Goal: Check status: Check status

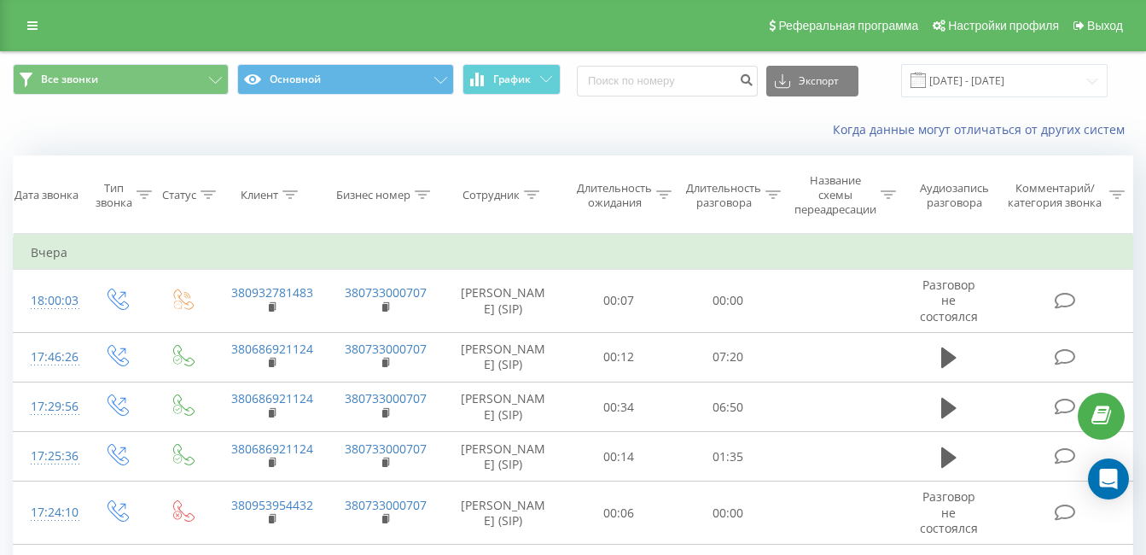
click at [53, 24] on div "Реферальная программа Настройки профиля Выход" at bounding box center [573, 25] width 1146 height 51
click at [42, 28] on link at bounding box center [32, 26] width 31 height 24
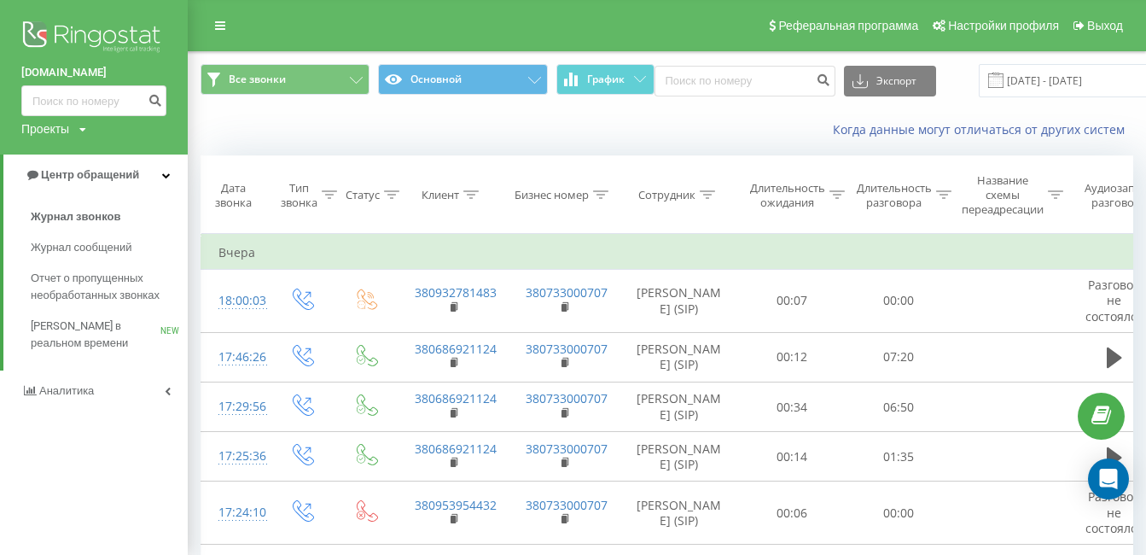
click at [120, 32] on img at bounding box center [93, 38] width 145 height 43
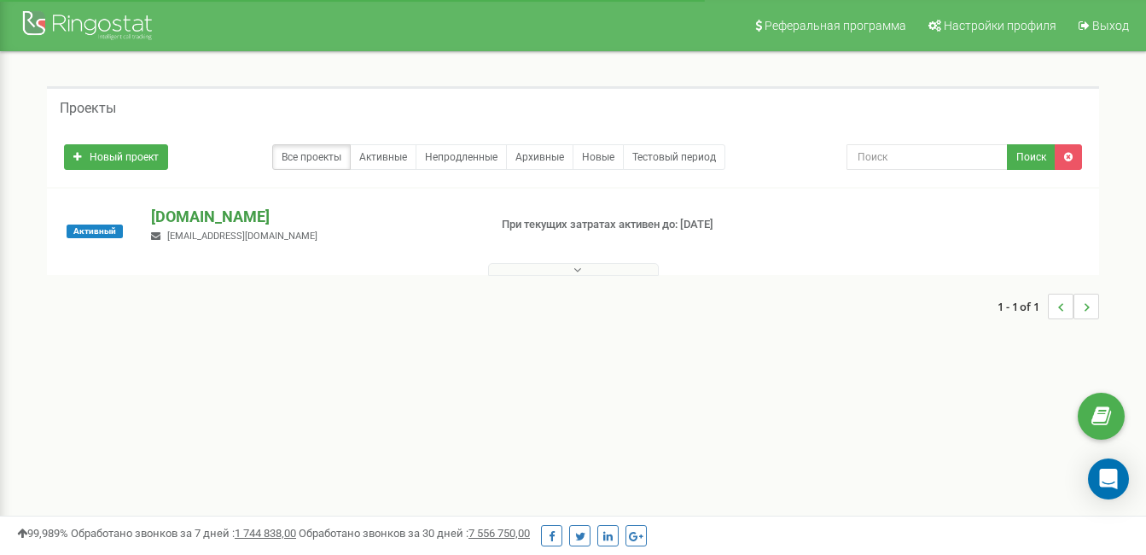
click at [229, 219] on p "[DOMAIN_NAME]" at bounding box center [312, 217] width 323 height 22
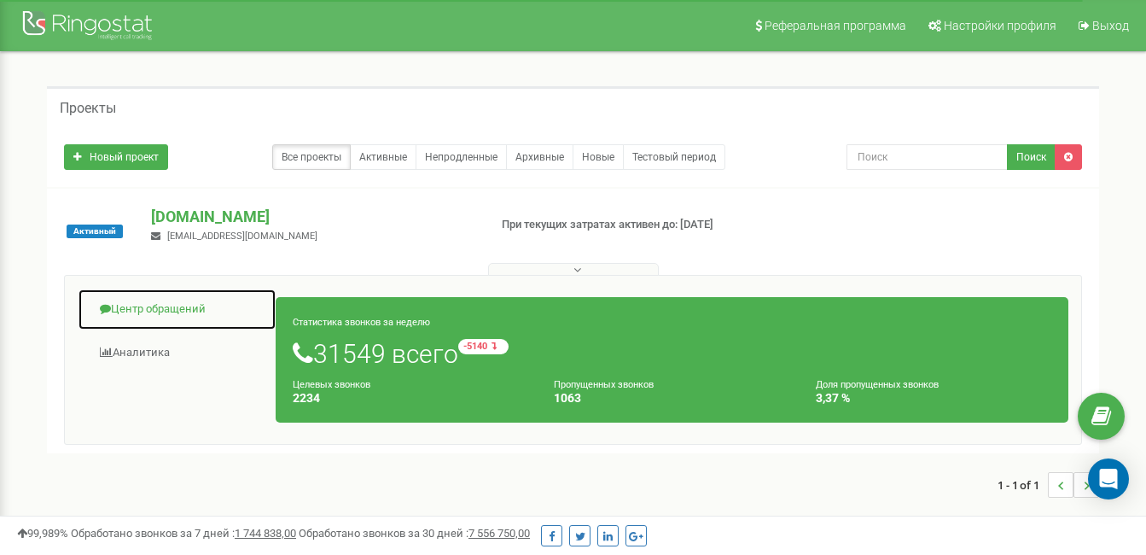
click at [197, 317] on link "Центр обращений" at bounding box center [177, 310] width 199 height 42
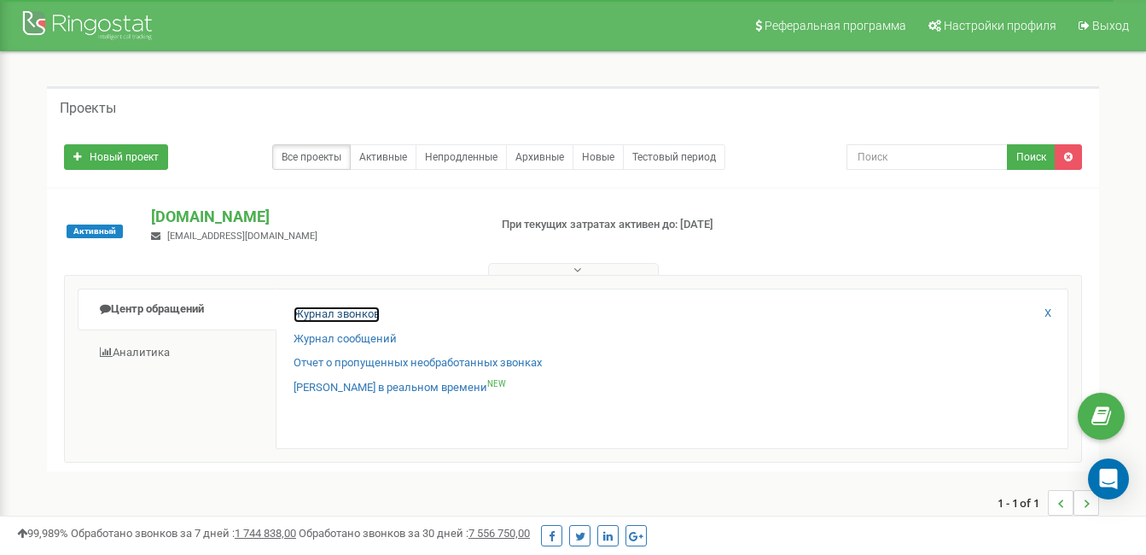
click at [365, 315] on link "Журнал звонков" at bounding box center [337, 314] width 86 height 16
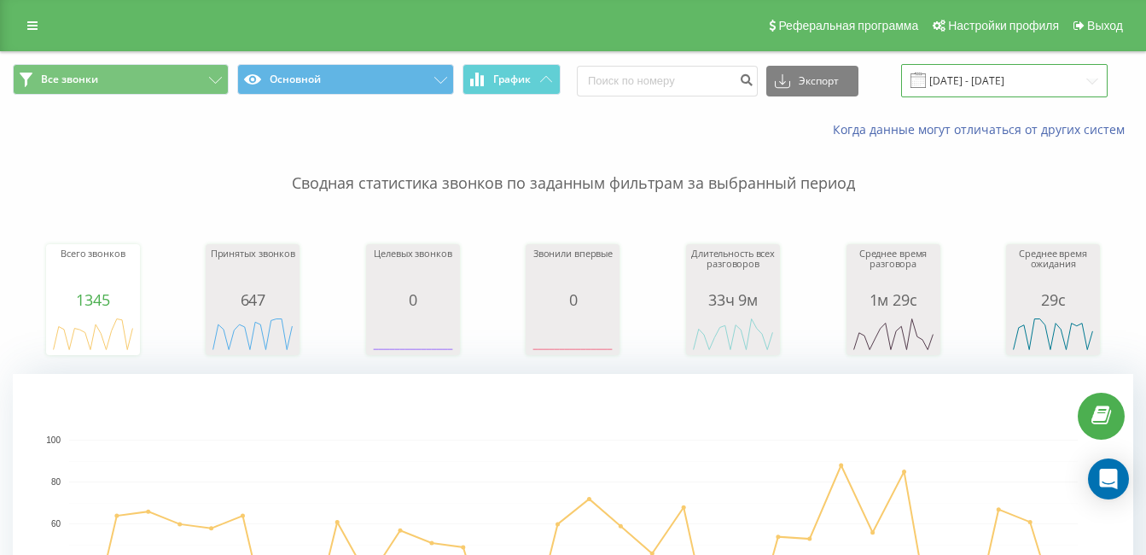
click at [974, 74] on input "[DATE] - [DATE]" at bounding box center [1004, 80] width 207 height 33
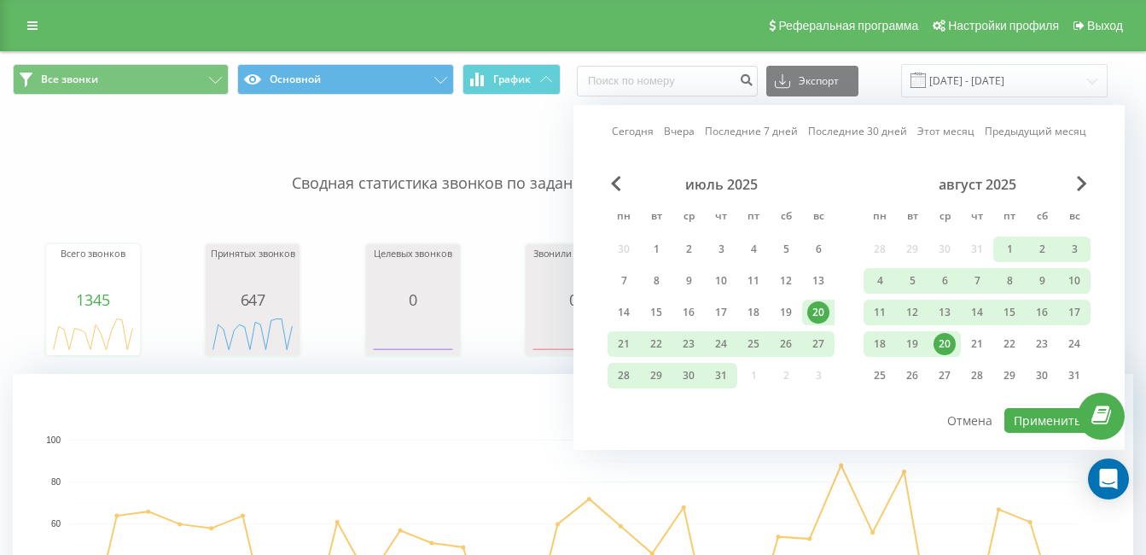
click at [945, 341] on div "20" at bounding box center [945, 344] width 22 height 22
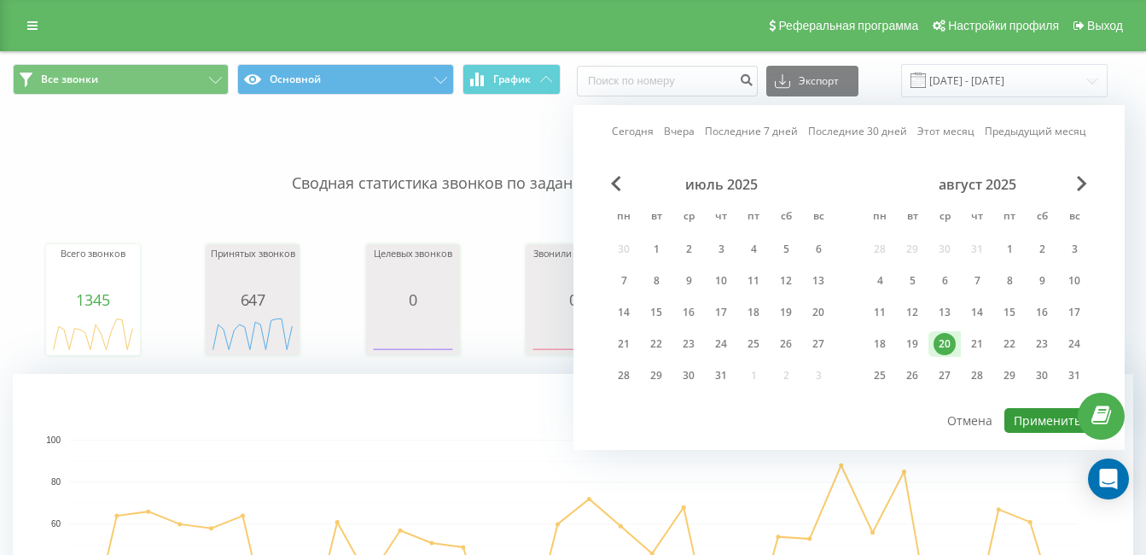
click at [1047, 425] on button "Применить" at bounding box center [1048, 420] width 86 height 25
type input "[DATE] - [DATE]"
